Goal: Browse casually: Explore the website without a specific task or goal

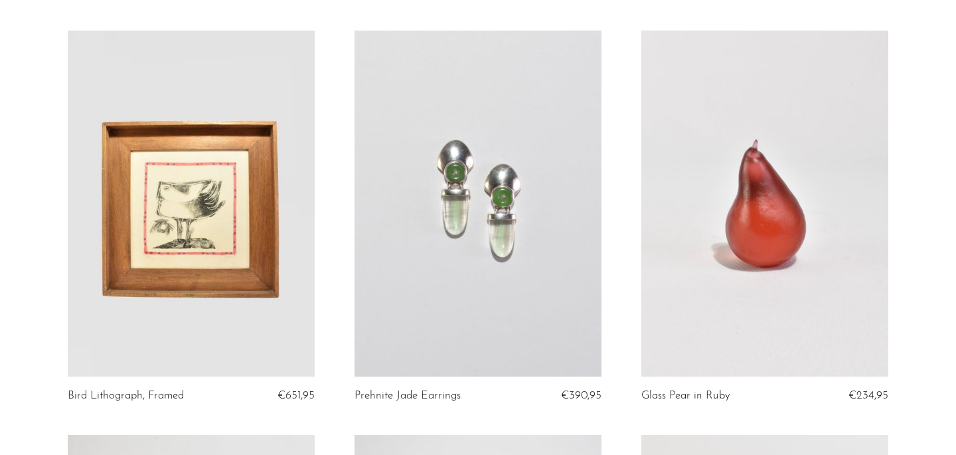
scroll to position [100, 0]
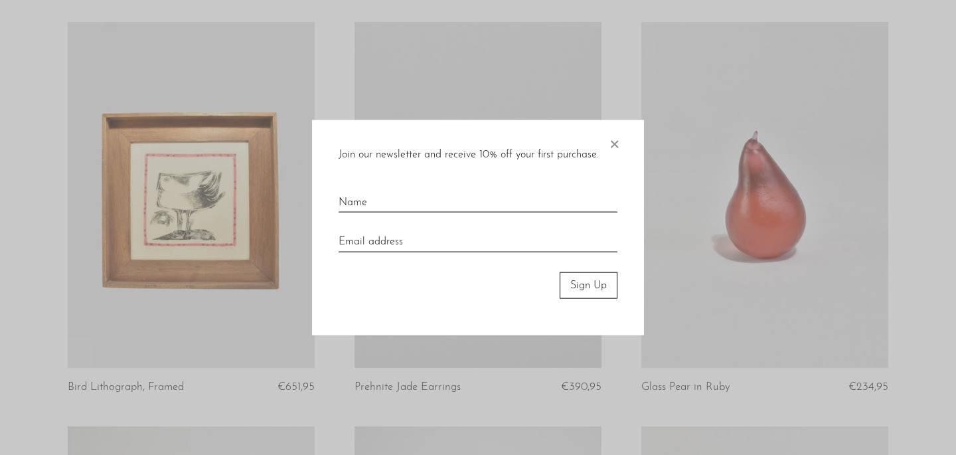
click at [614, 137] on span "×" at bounding box center [614, 141] width 13 height 43
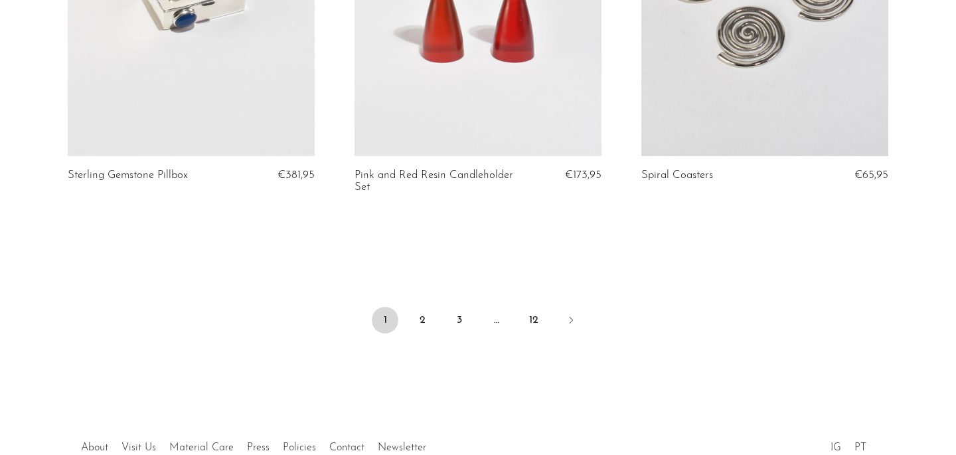
scroll to position [4881, 0]
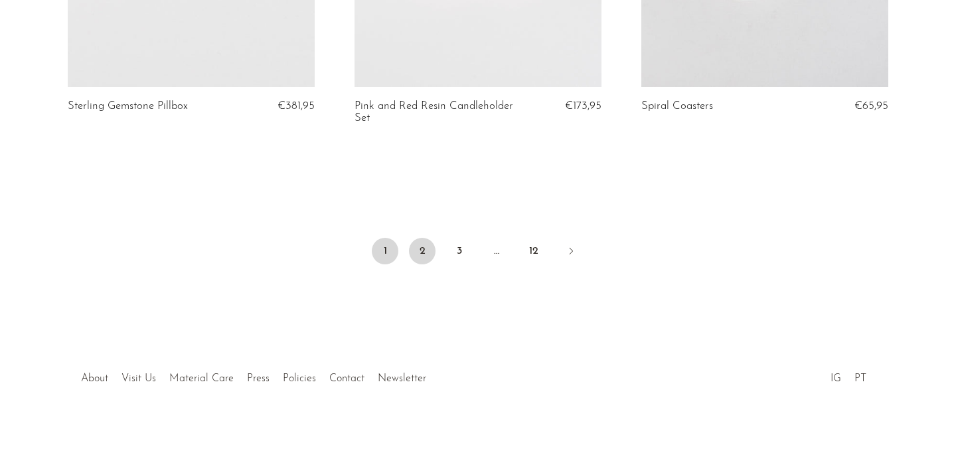
click at [423, 238] on link "2" at bounding box center [422, 251] width 27 height 27
